Goal: Task Accomplishment & Management: Manage account settings

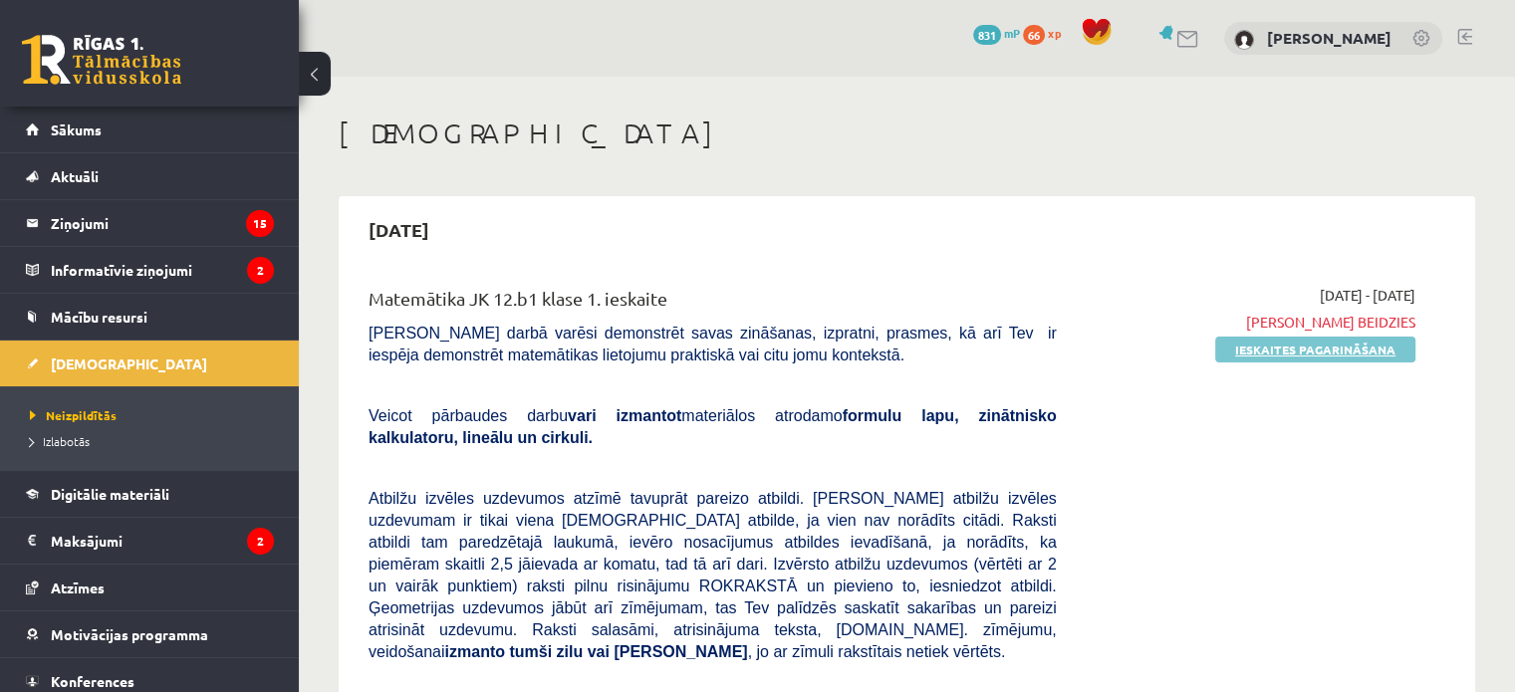
click at [1248, 352] on link "Ieskaites pagarināšana" at bounding box center [1316, 350] width 200 height 26
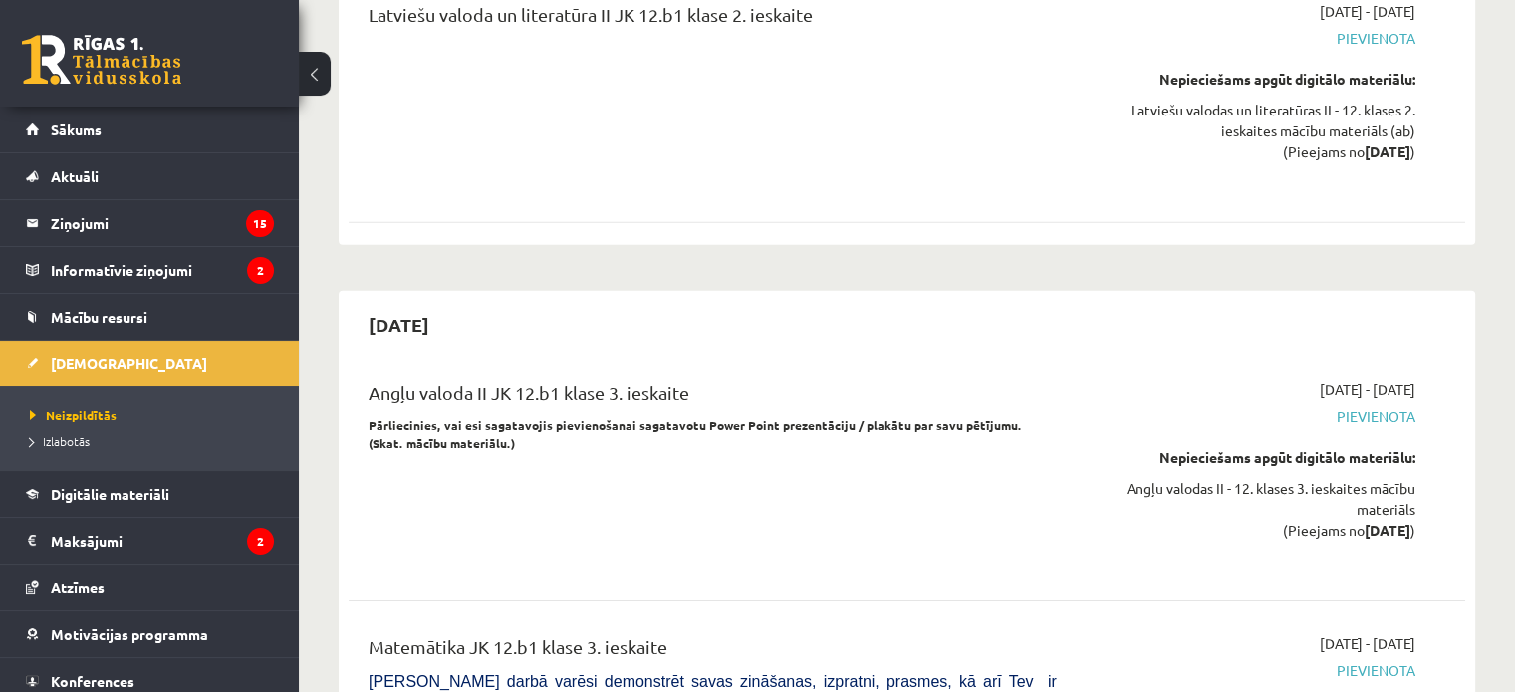
scroll to position [6257, 0]
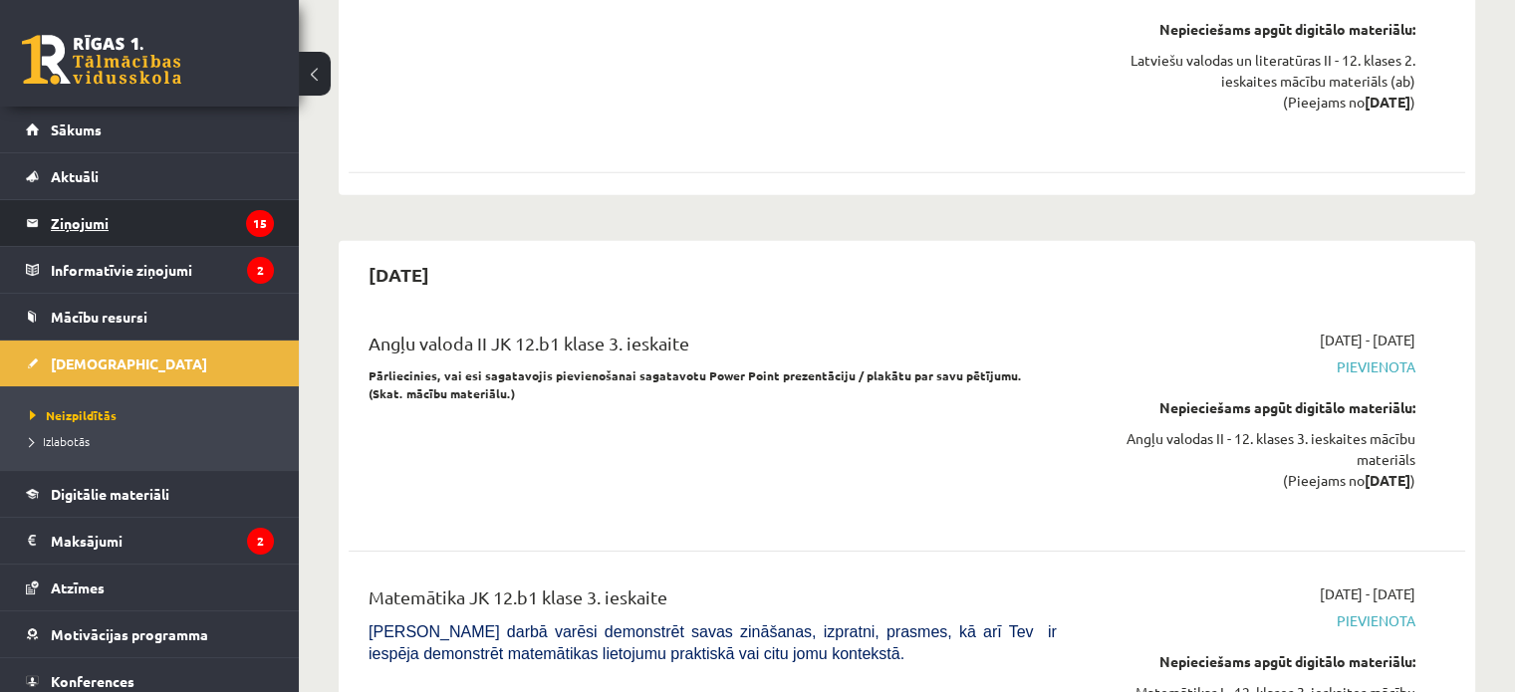
click at [84, 230] on legend "Ziņojumi 15" at bounding box center [162, 223] width 223 height 46
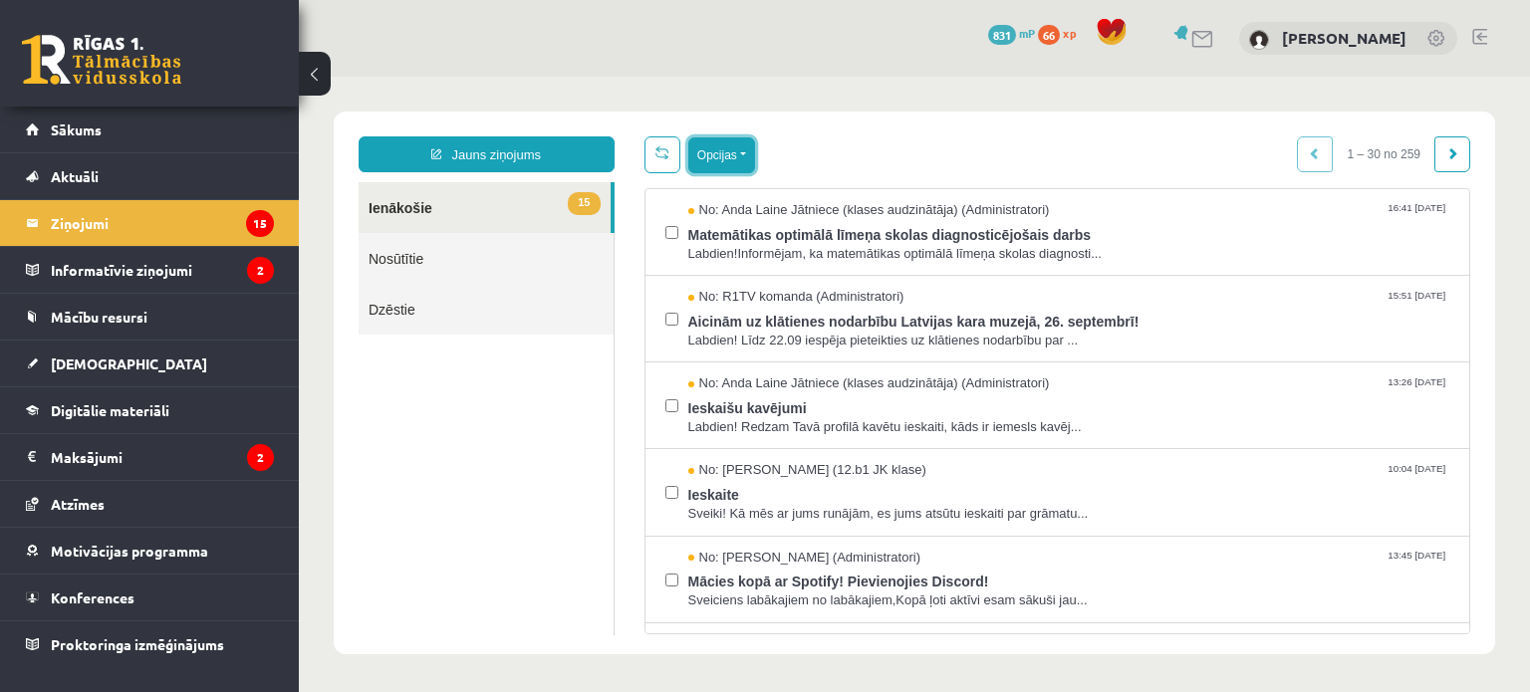
click at [713, 162] on button "Opcijas" at bounding box center [721, 155] width 67 height 36
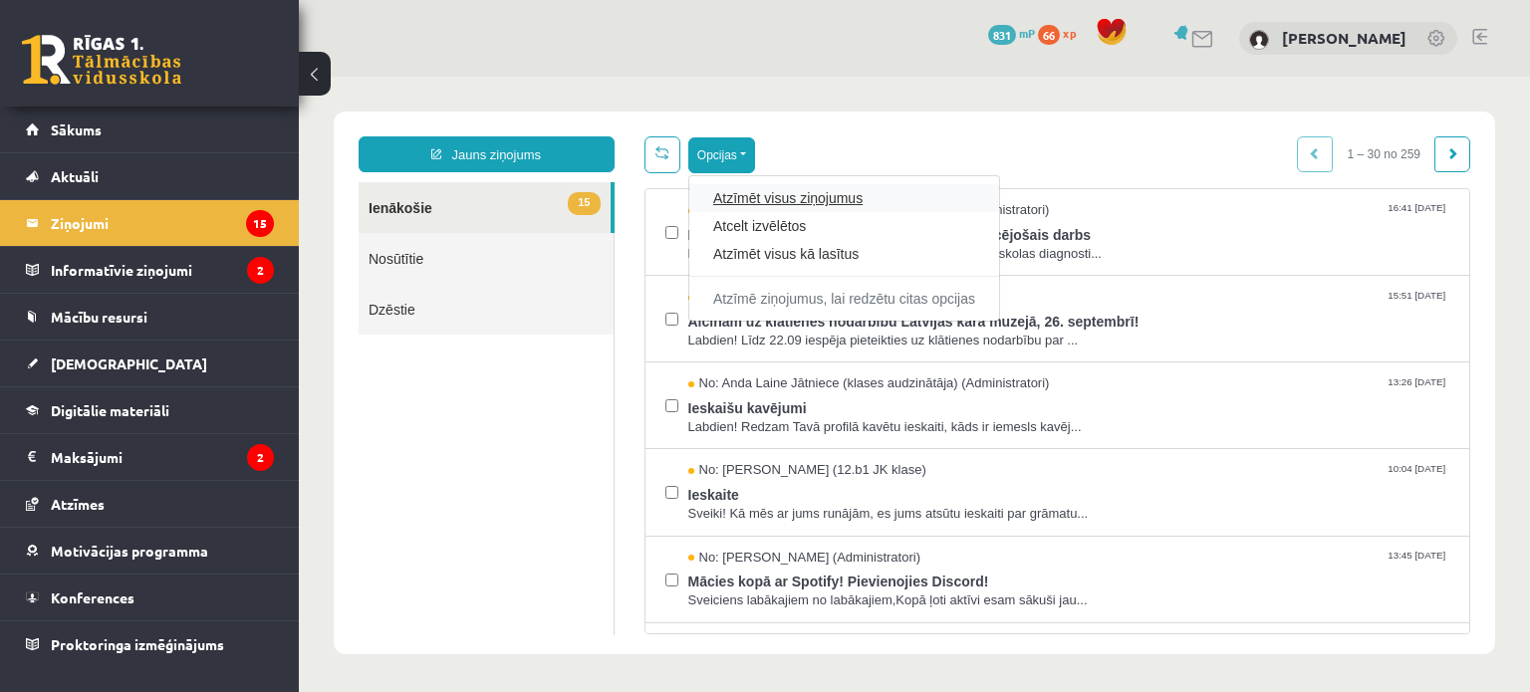
click at [725, 193] on link "Atzīmēt visus ziņojumus" at bounding box center [844, 198] width 262 height 20
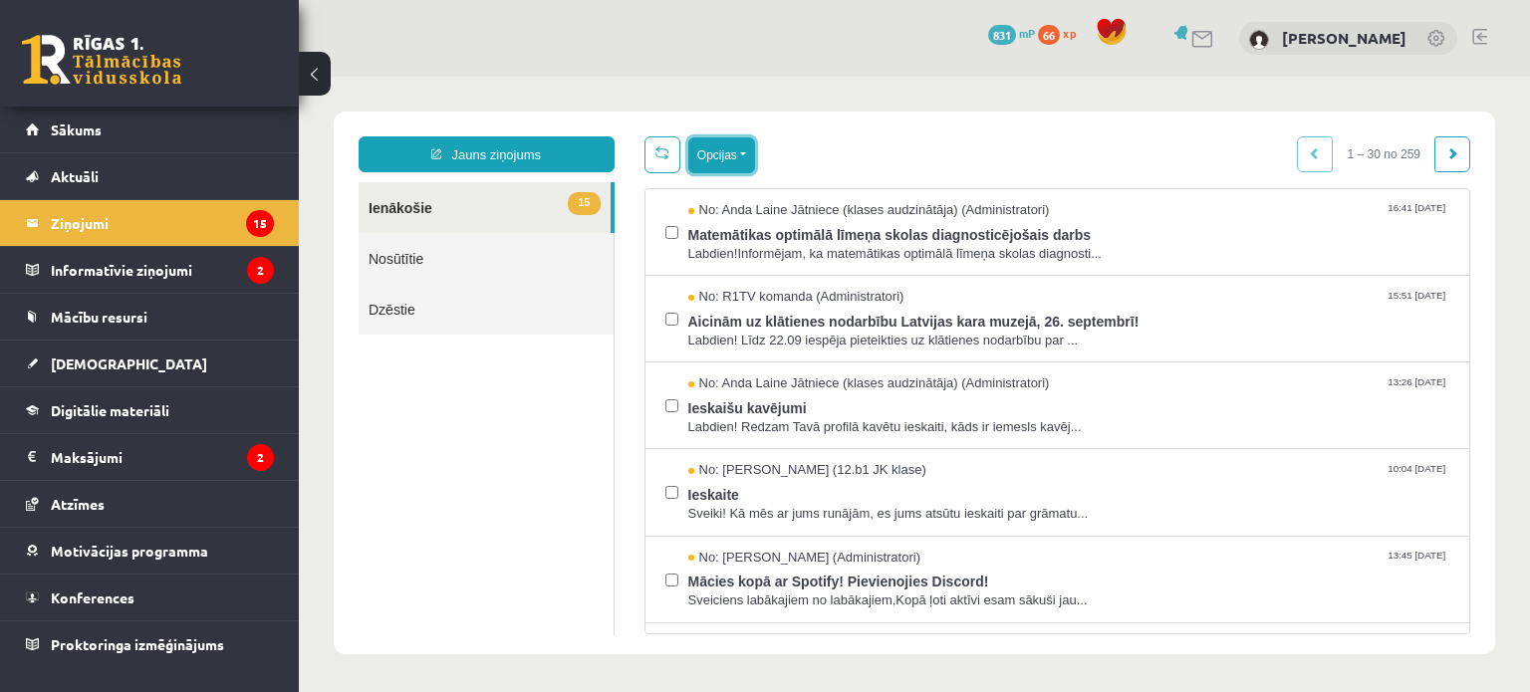
click at [729, 170] on button "Opcijas" at bounding box center [721, 155] width 67 height 36
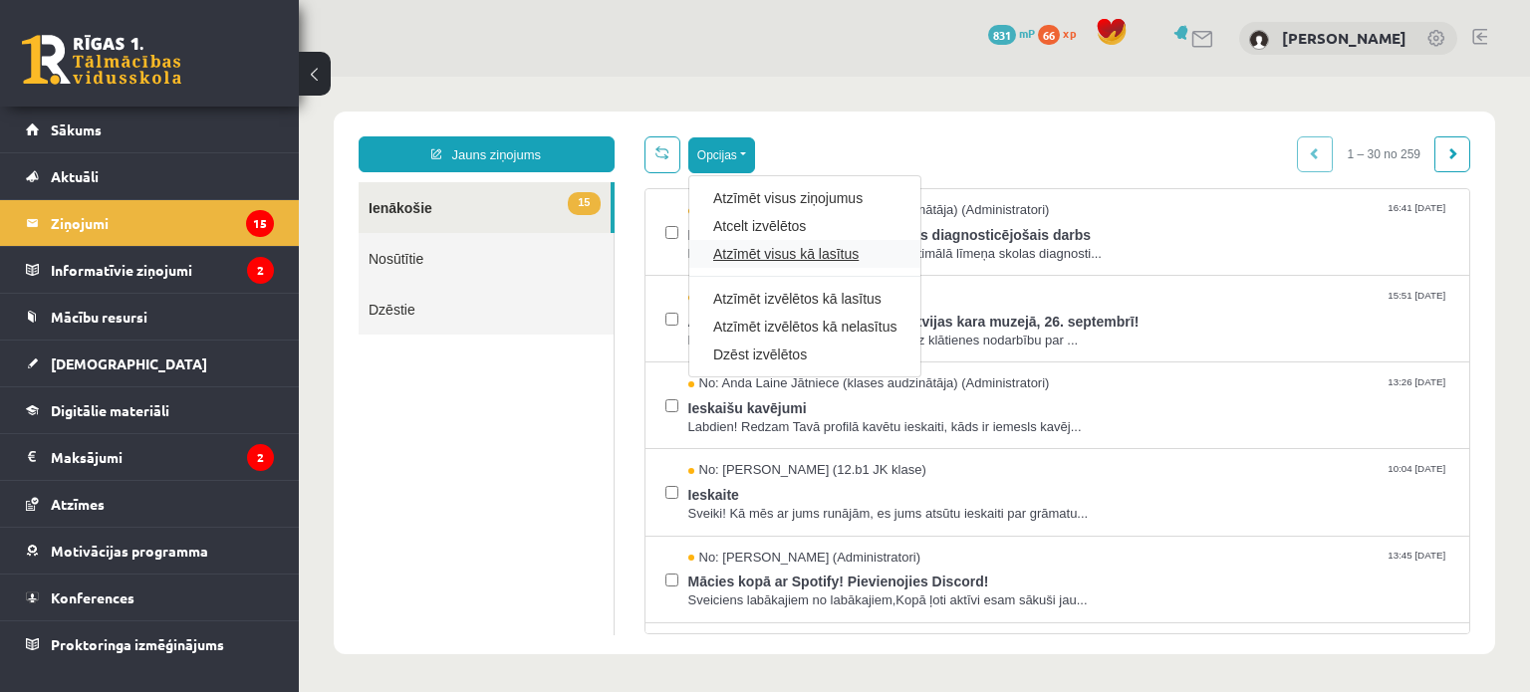
click at [741, 249] on link "Atzīmēt visus kā lasītus" at bounding box center [804, 254] width 183 height 20
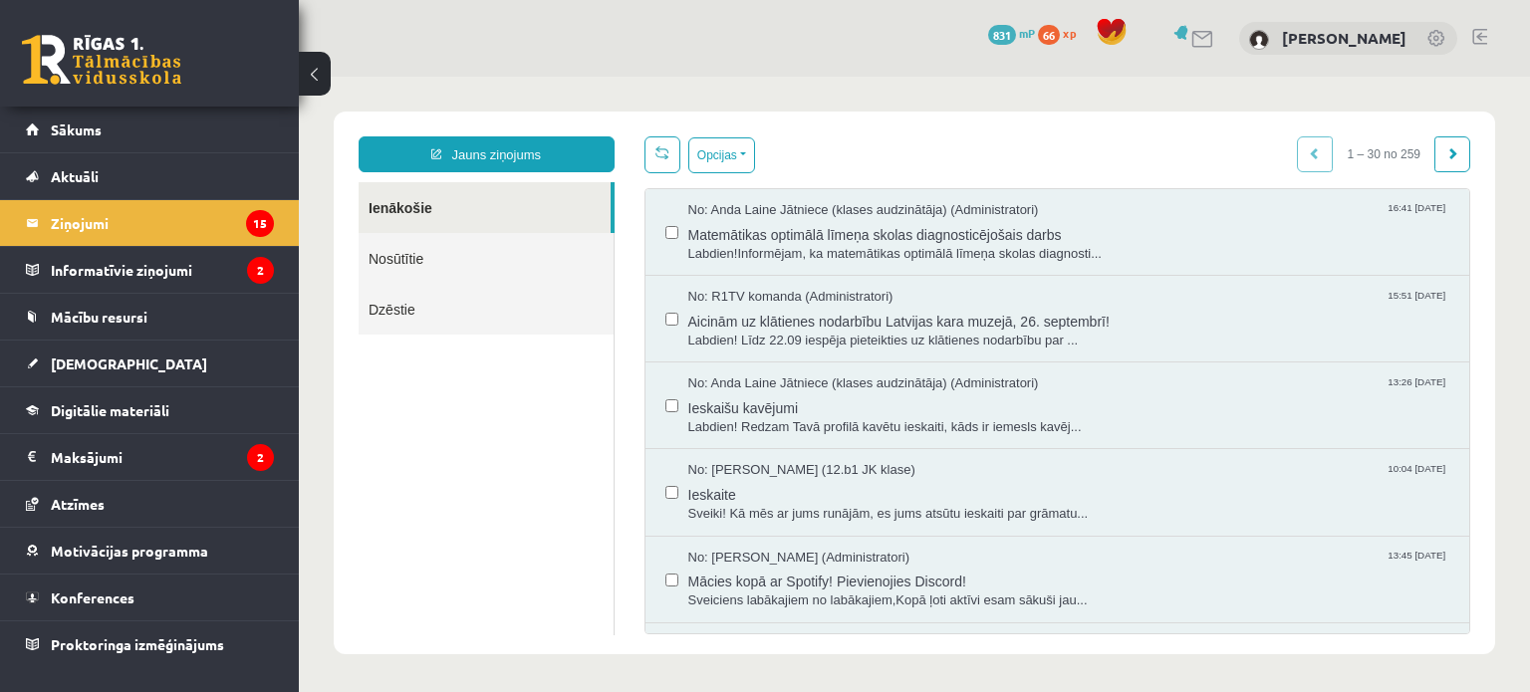
click at [514, 554] on ul "Ienākošie Nosūtītie Dzēstie" at bounding box center [487, 408] width 256 height 453
click at [183, 261] on legend "Informatīvie ziņojumi 2" at bounding box center [162, 270] width 223 height 46
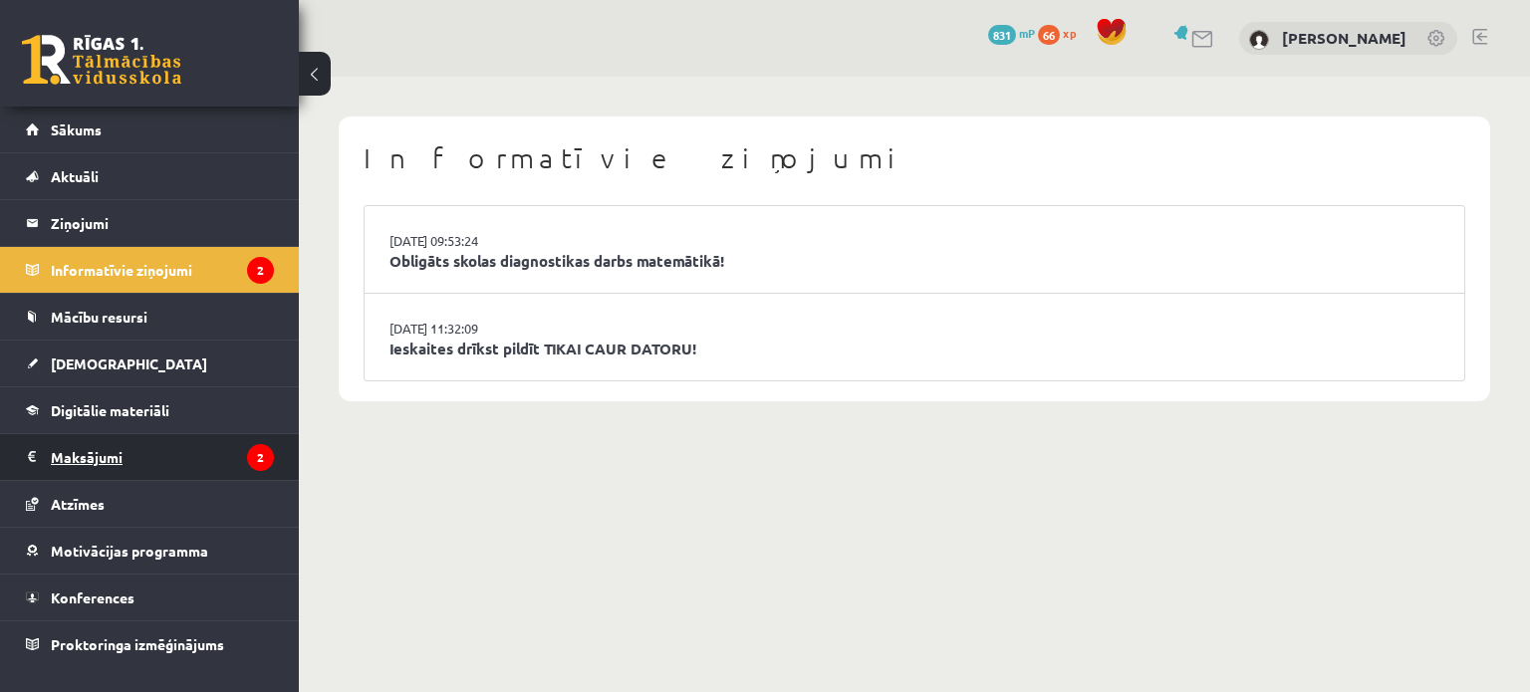
click at [155, 467] on legend "Maksājumi 2" at bounding box center [162, 457] width 223 height 46
